Goal: Transaction & Acquisition: Book appointment/travel/reservation

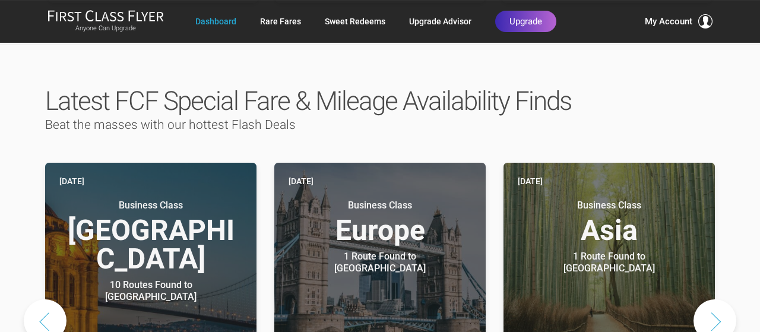
scroll to position [567, 0]
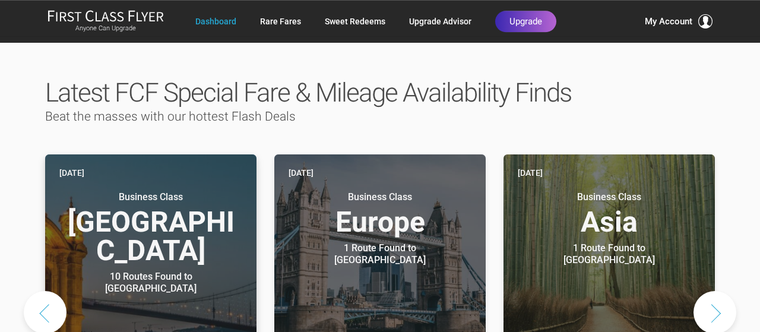
click at [134, 191] on h3 "Business Class Middle East" at bounding box center [150, 228] width 183 height 74
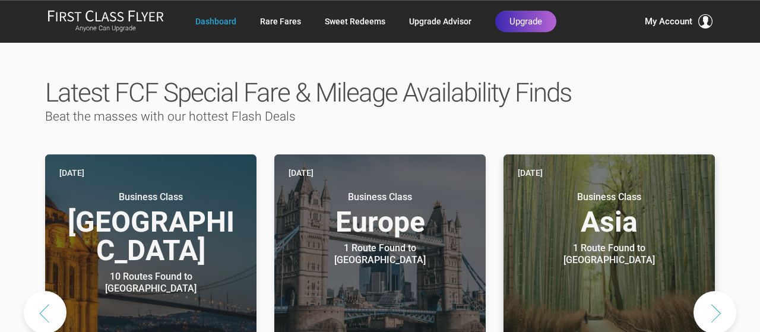
click at [623, 242] on div "1 Route Found to Tokyo" at bounding box center [609, 254] width 149 height 24
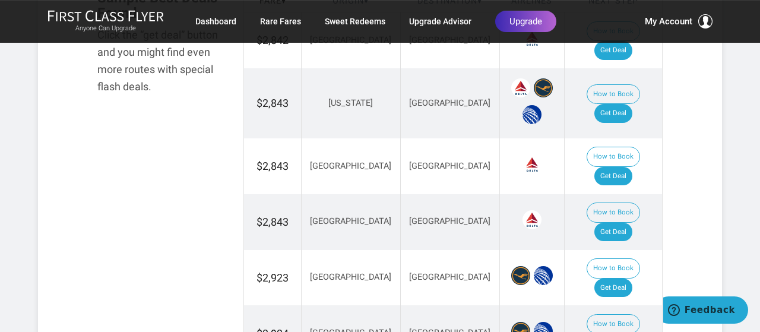
scroll to position [756, 0]
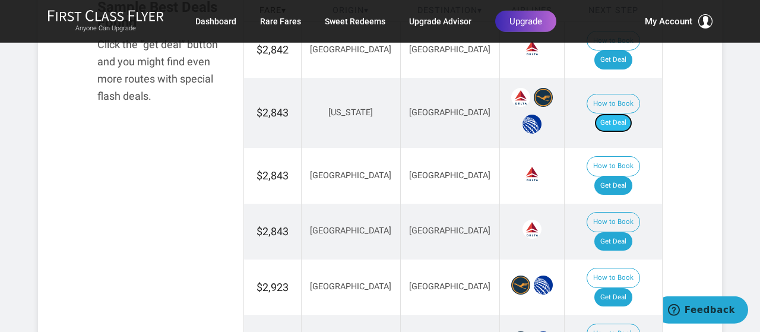
click at [629, 113] on link "Get Deal" at bounding box center [614, 122] width 38 height 19
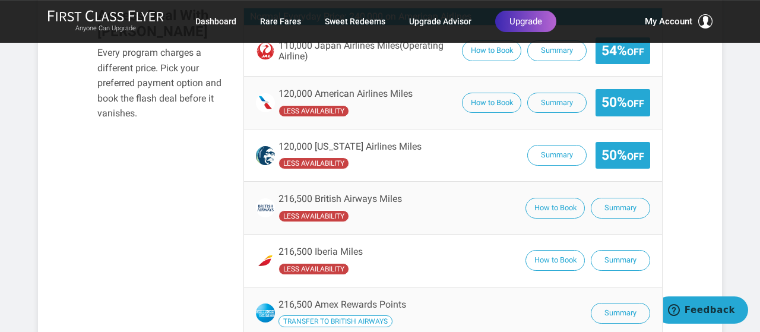
scroll to position [820, 0]
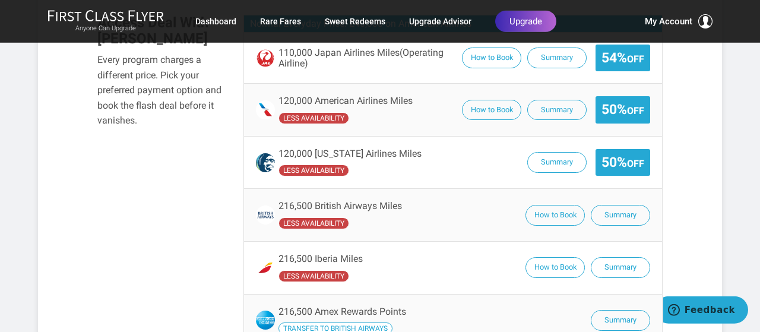
click at [633, 105] on small "Off" at bounding box center [635, 110] width 17 height 11
click at [560, 100] on button "Summary" at bounding box center [557, 110] width 59 height 21
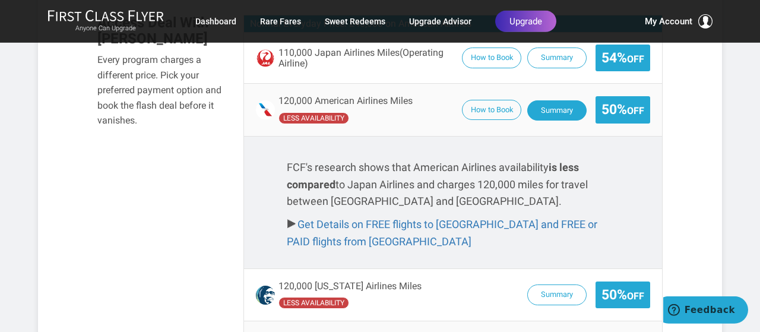
click at [560, 100] on button "Summary" at bounding box center [557, 110] width 59 height 21
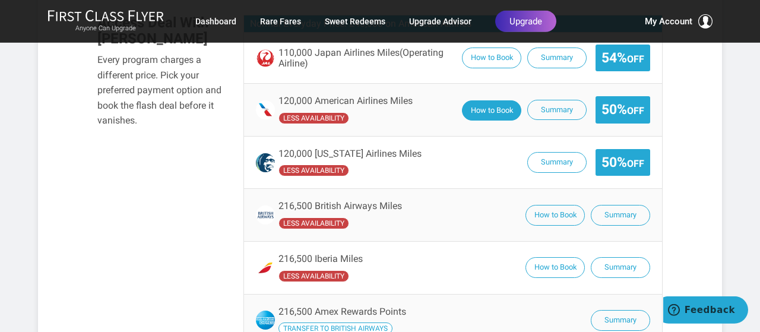
click at [493, 100] on button "How to Book" at bounding box center [491, 110] width 59 height 21
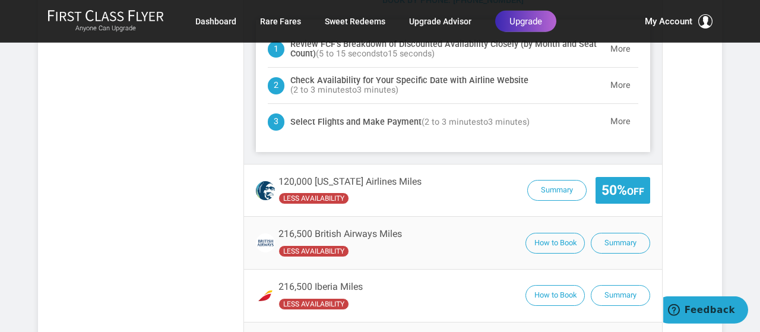
scroll to position [1038, 0]
